Goal: Check status: Check status

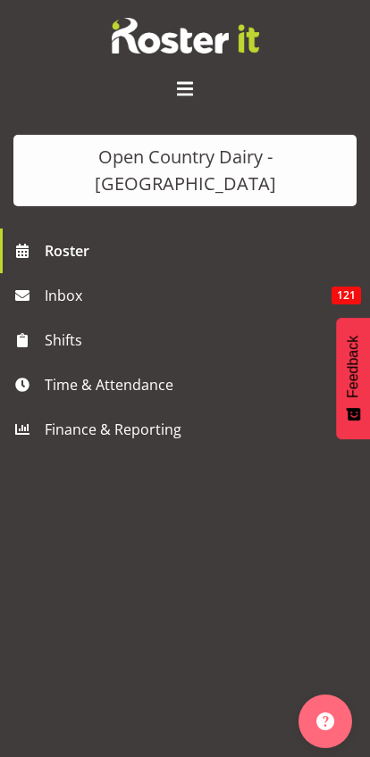
click at [68, 237] on span "Roster" at bounding box center [203, 250] width 316 height 27
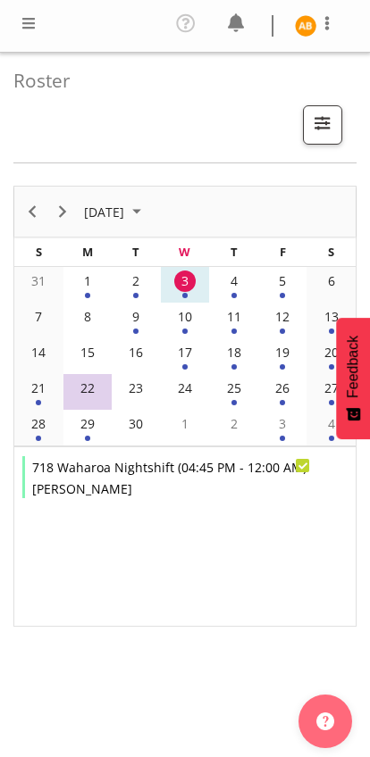
click at [235, 288] on div "4" at bounding box center [233, 280] width 21 height 21
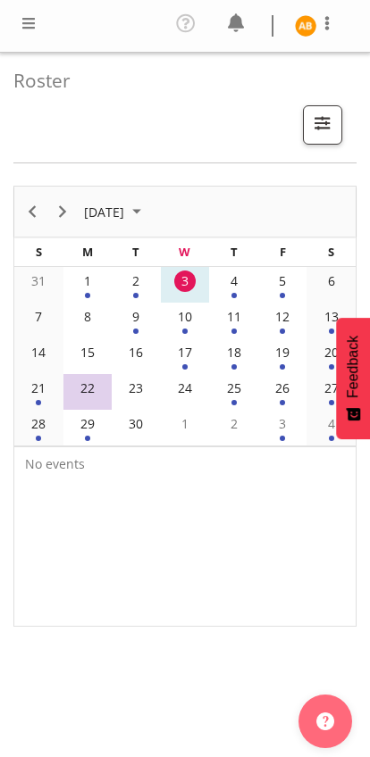
click at [229, 282] on div "4" at bounding box center [233, 280] width 21 height 21
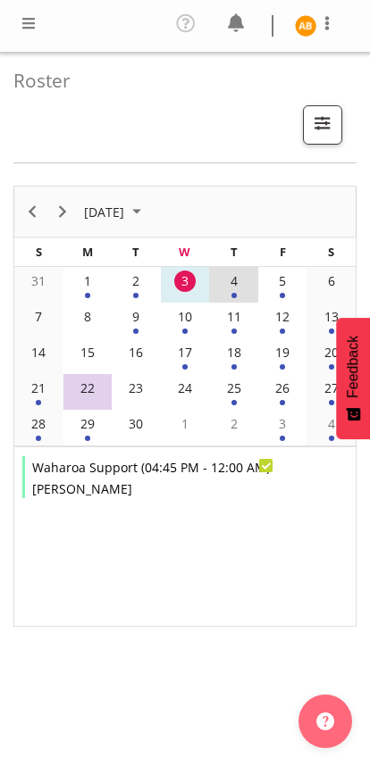
click at [174, 279] on div "3" at bounding box center [184, 280] width 21 height 21
